Goal: Task Accomplishment & Management: Manage account settings

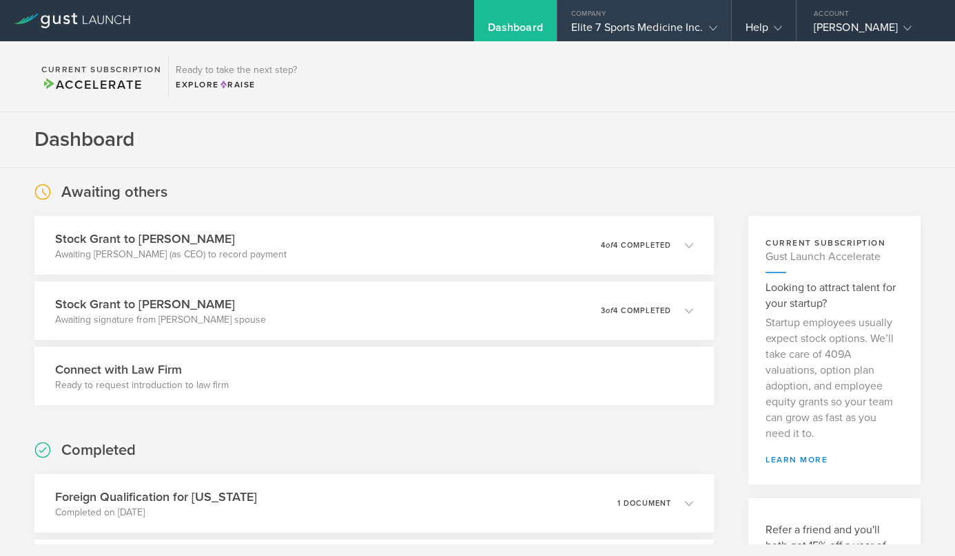
click at [615, 23] on div "Elite 7 Sports Medicine Inc." at bounding box center [644, 31] width 146 height 21
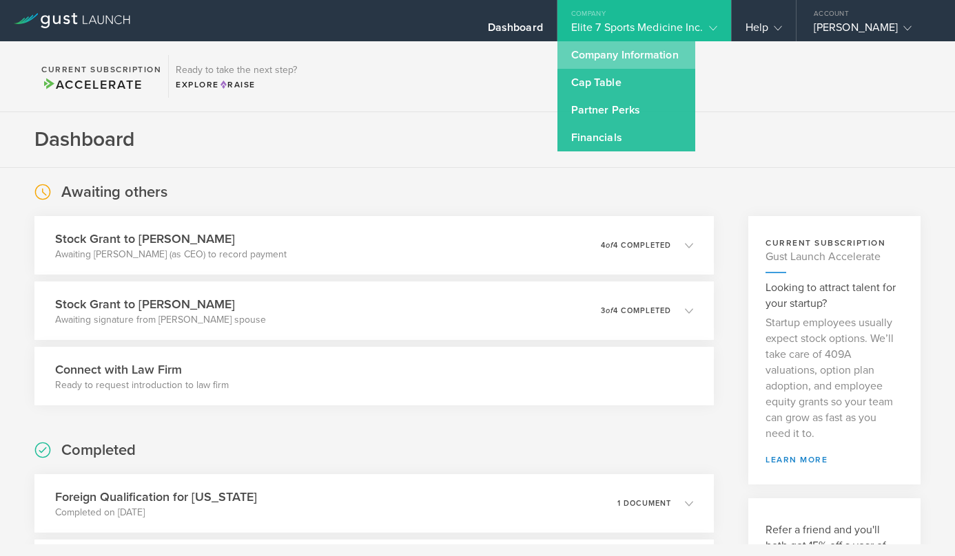
click at [608, 61] on link "Company Information" at bounding box center [626, 55] width 138 height 28
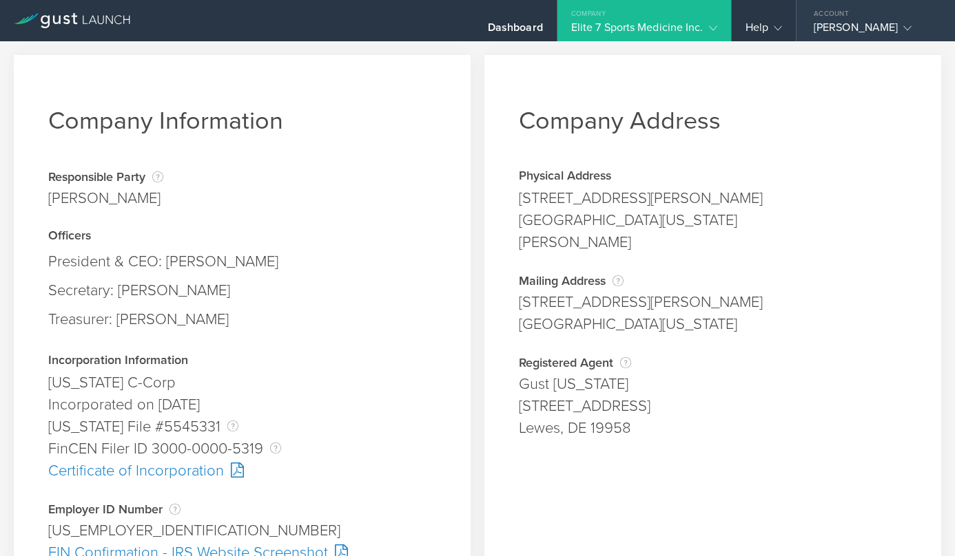
click at [858, 29] on div "Jennifer Barrett" at bounding box center [871, 31] width 117 height 21
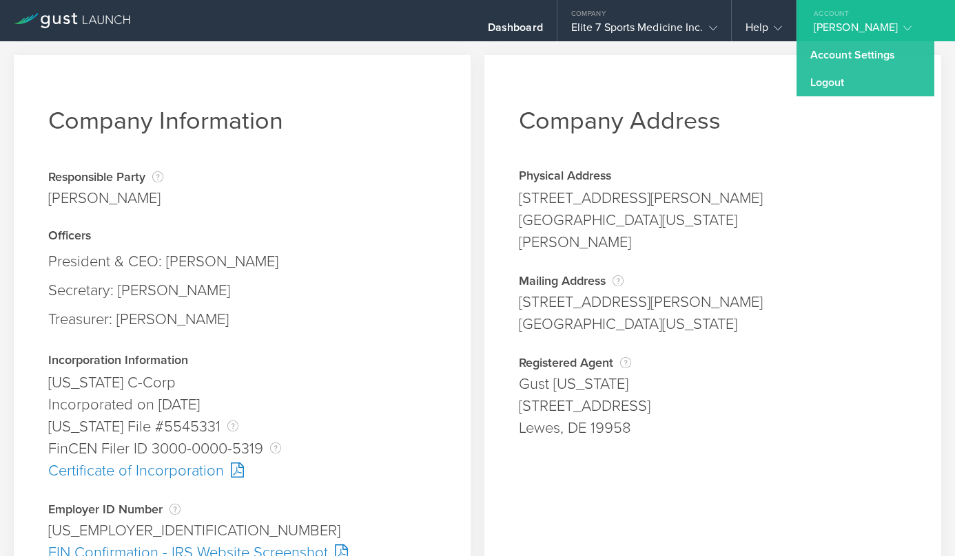
click at [858, 29] on div "Jennifer Barrett" at bounding box center [871, 31] width 117 height 21
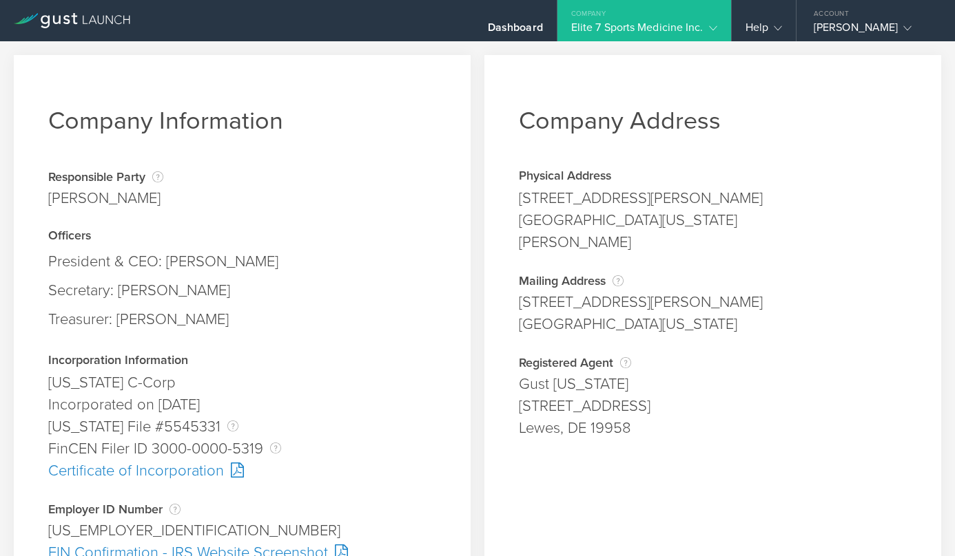
click at [714, 26] on icon at bounding box center [713, 28] width 8 height 8
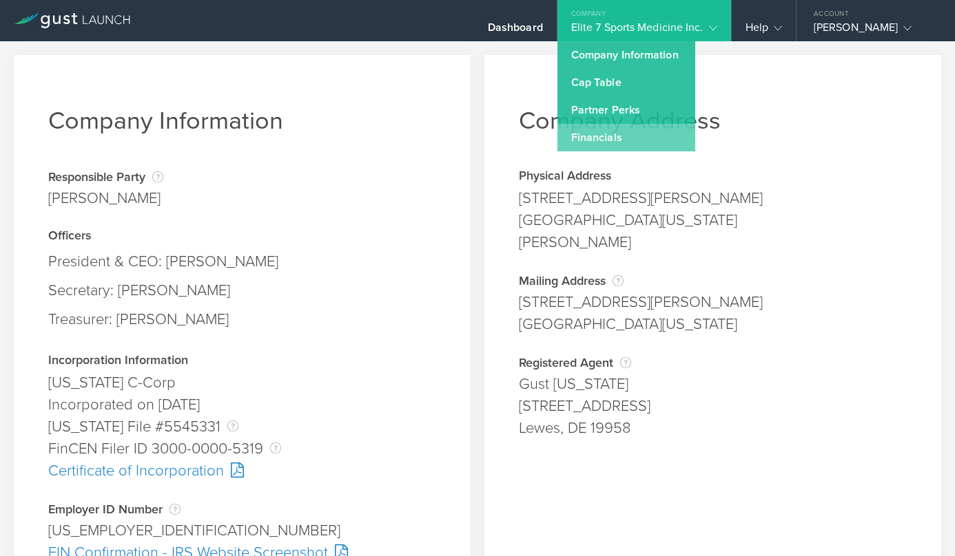
click at [639, 138] on link "Financials" at bounding box center [626, 138] width 138 height 28
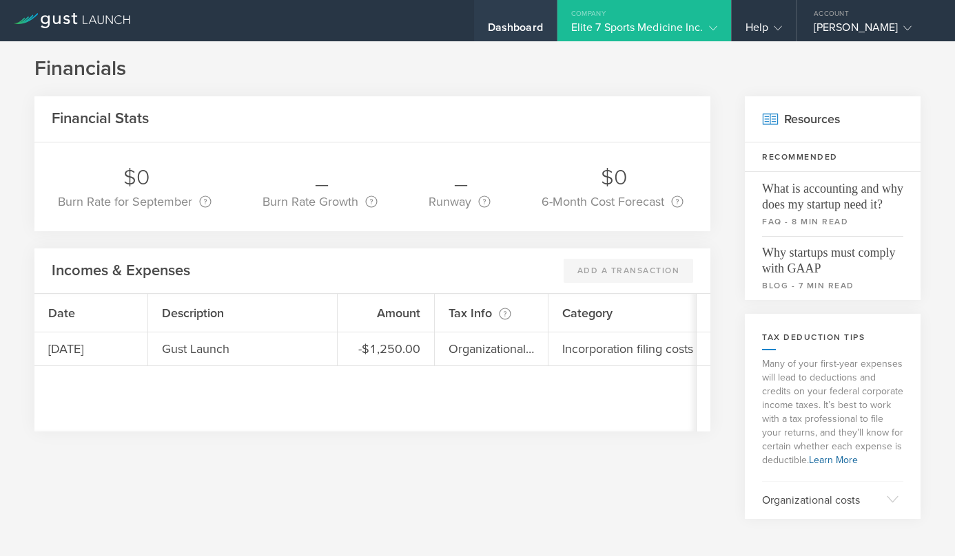
click at [524, 24] on div "Dashboard" at bounding box center [515, 31] width 55 height 21
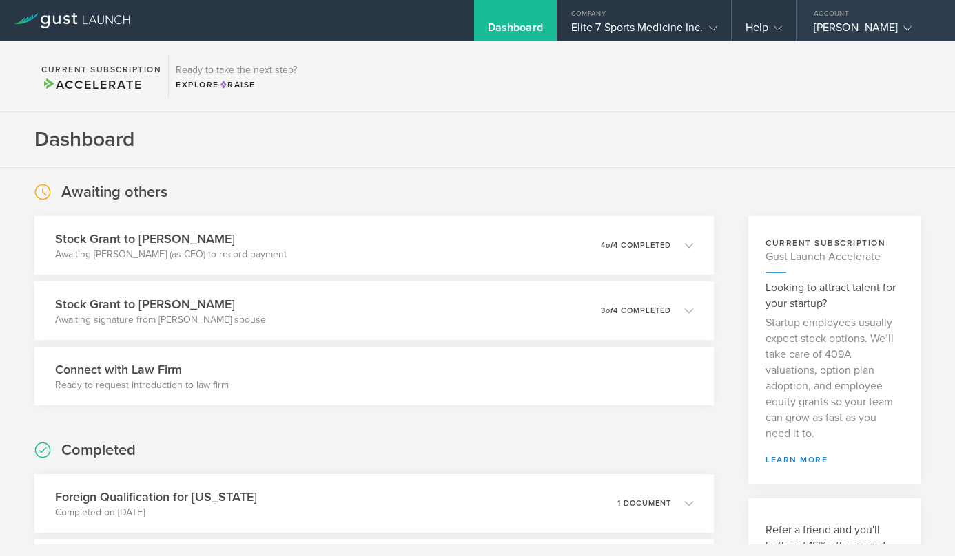
click at [905, 30] on div "Jennifer Barrett" at bounding box center [871, 31] width 117 height 21
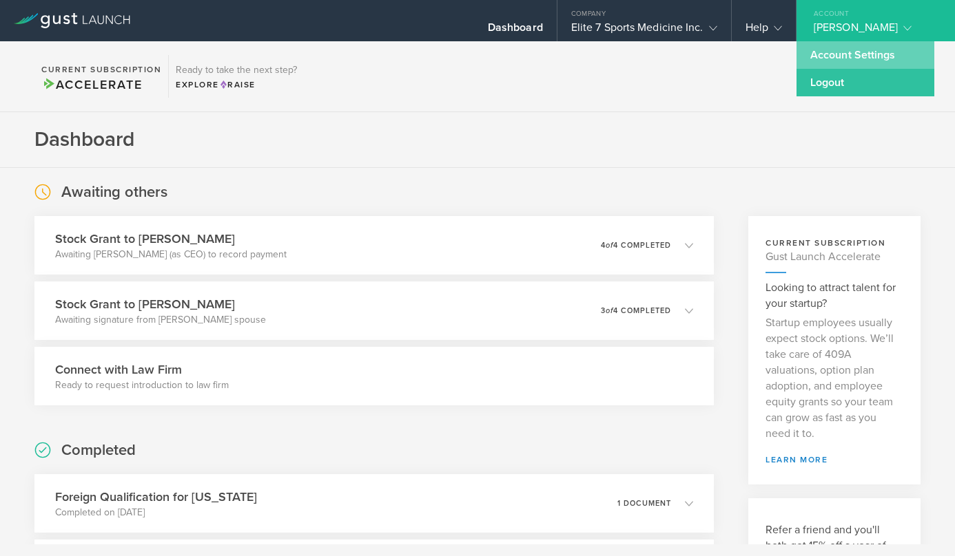
click at [852, 50] on link "Account Settings" at bounding box center [865, 55] width 138 height 28
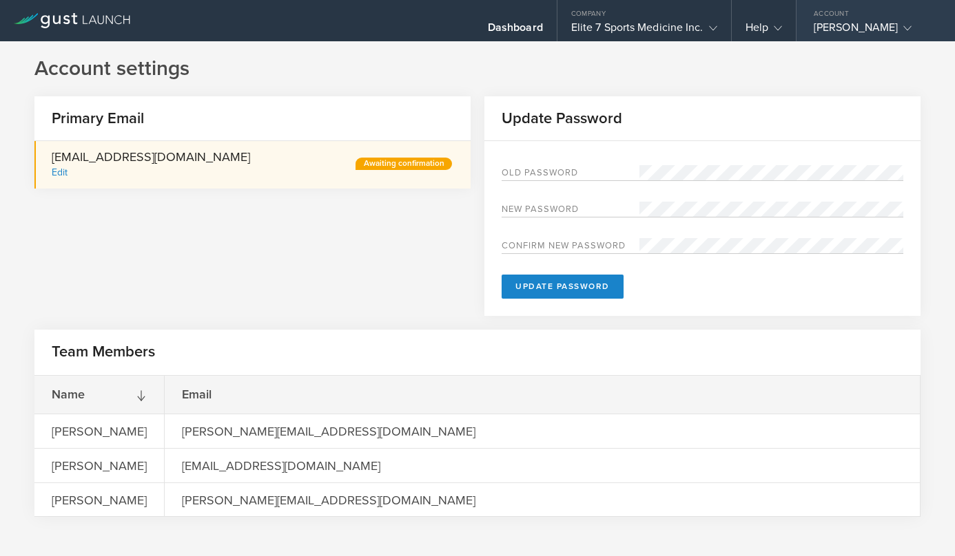
click at [904, 30] on polyline at bounding box center [908, 28] width 8 height 4
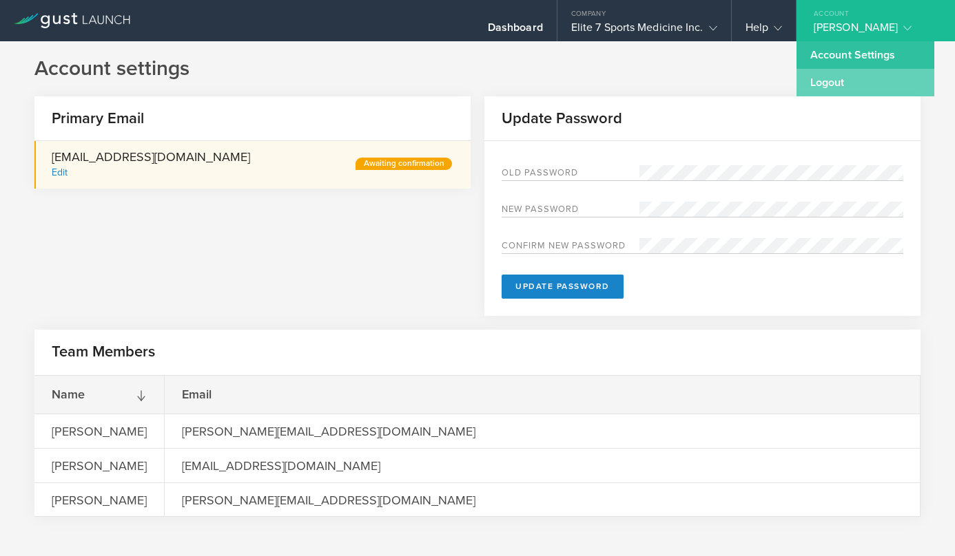
click at [840, 84] on link "Logout" at bounding box center [865, 83] width 138 height 28
